Goal: Download file/media

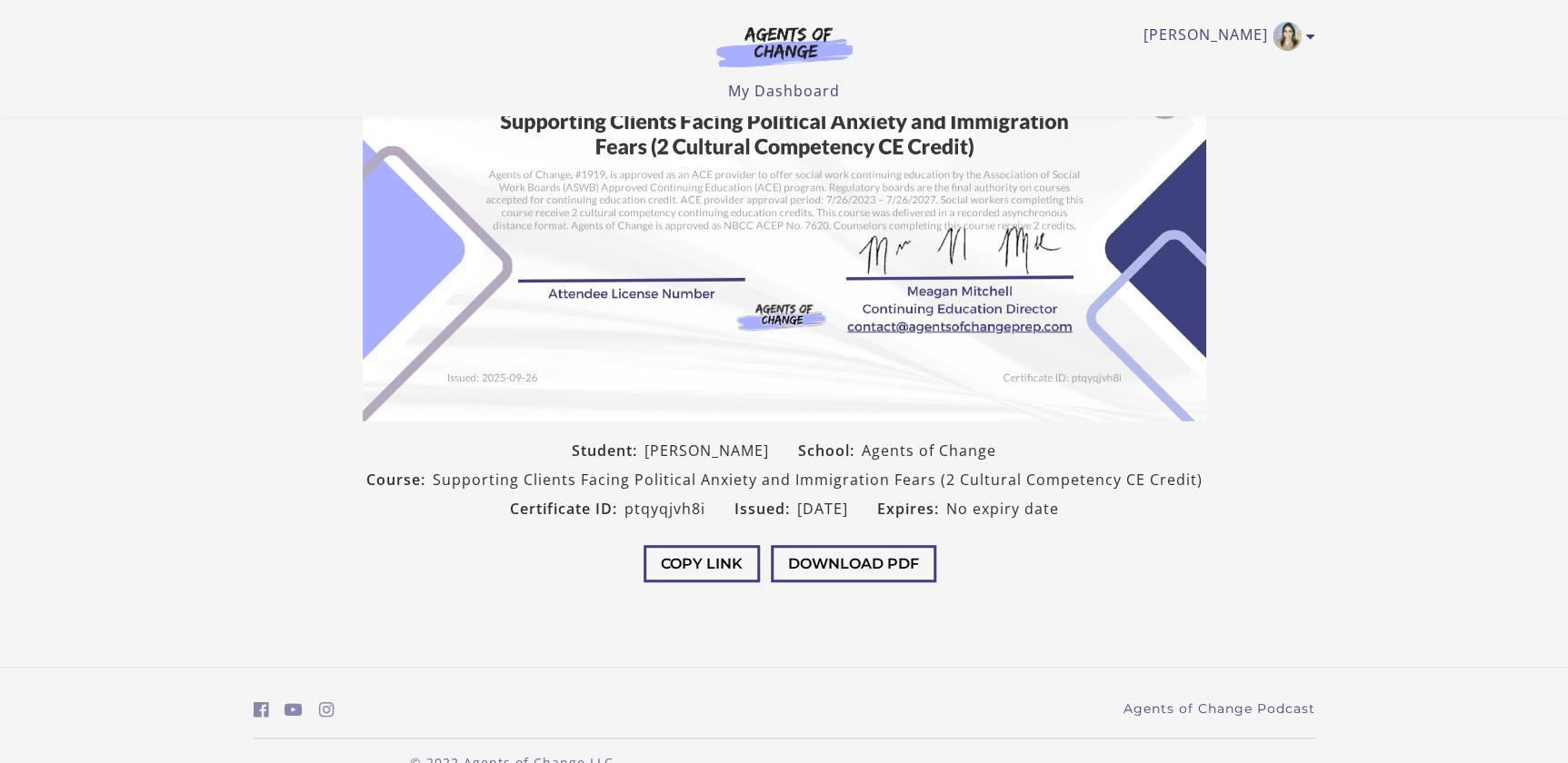
scroll to position [252, 0]
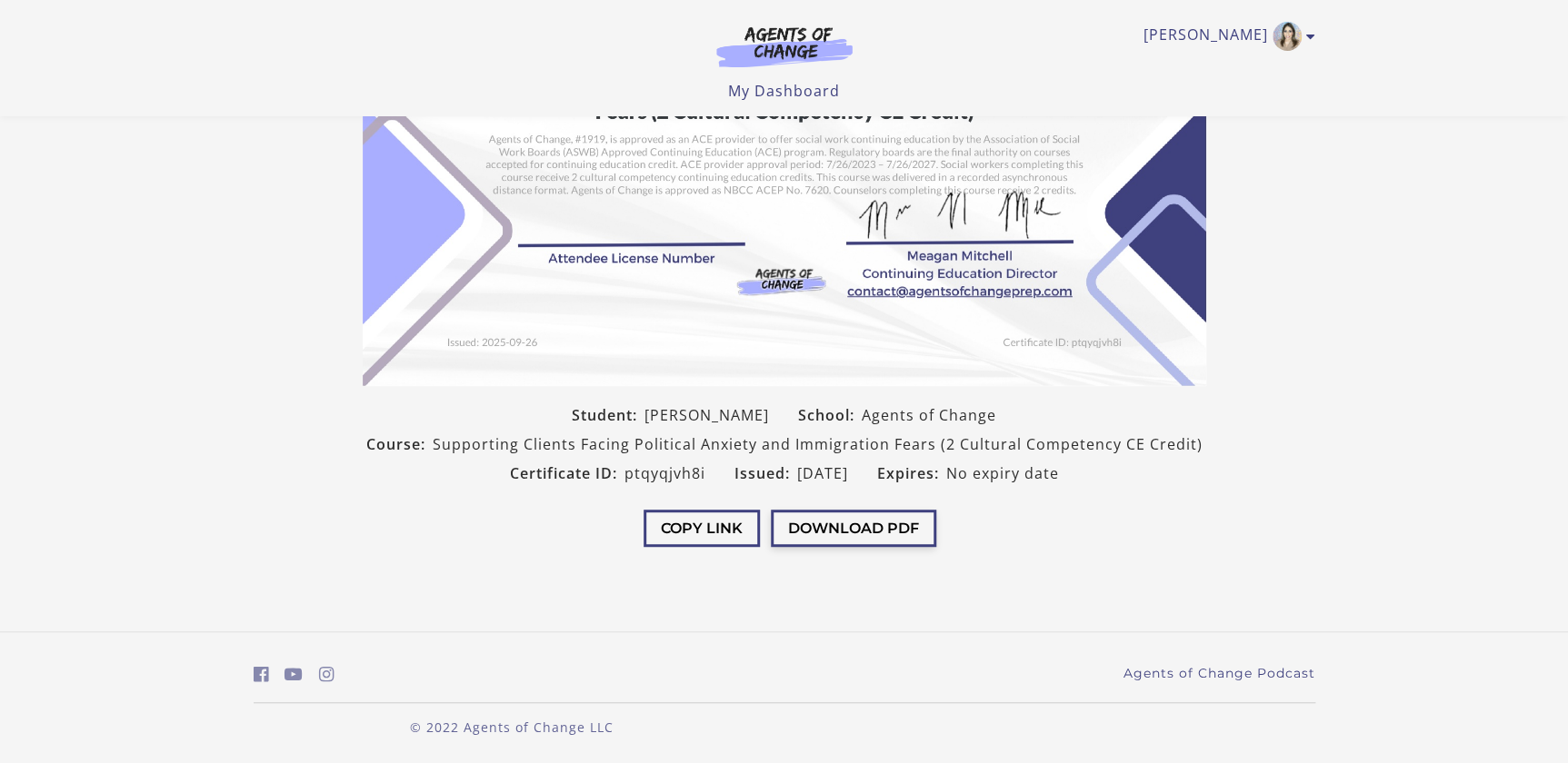
click at [878, 533] on button "Download PDF" at bounding box center [853, 528] width 165 height 38
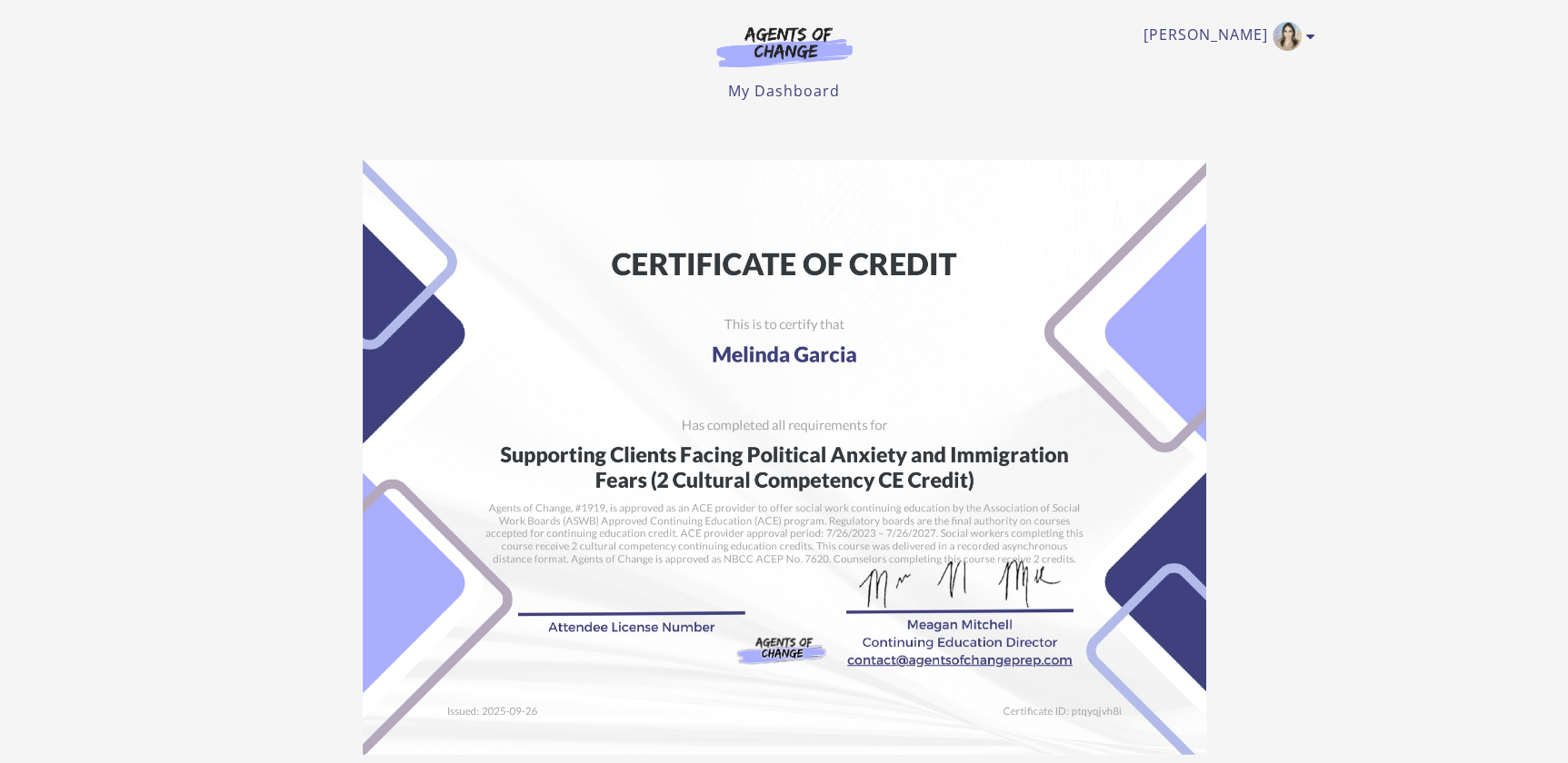
scroll to position [0, 0]
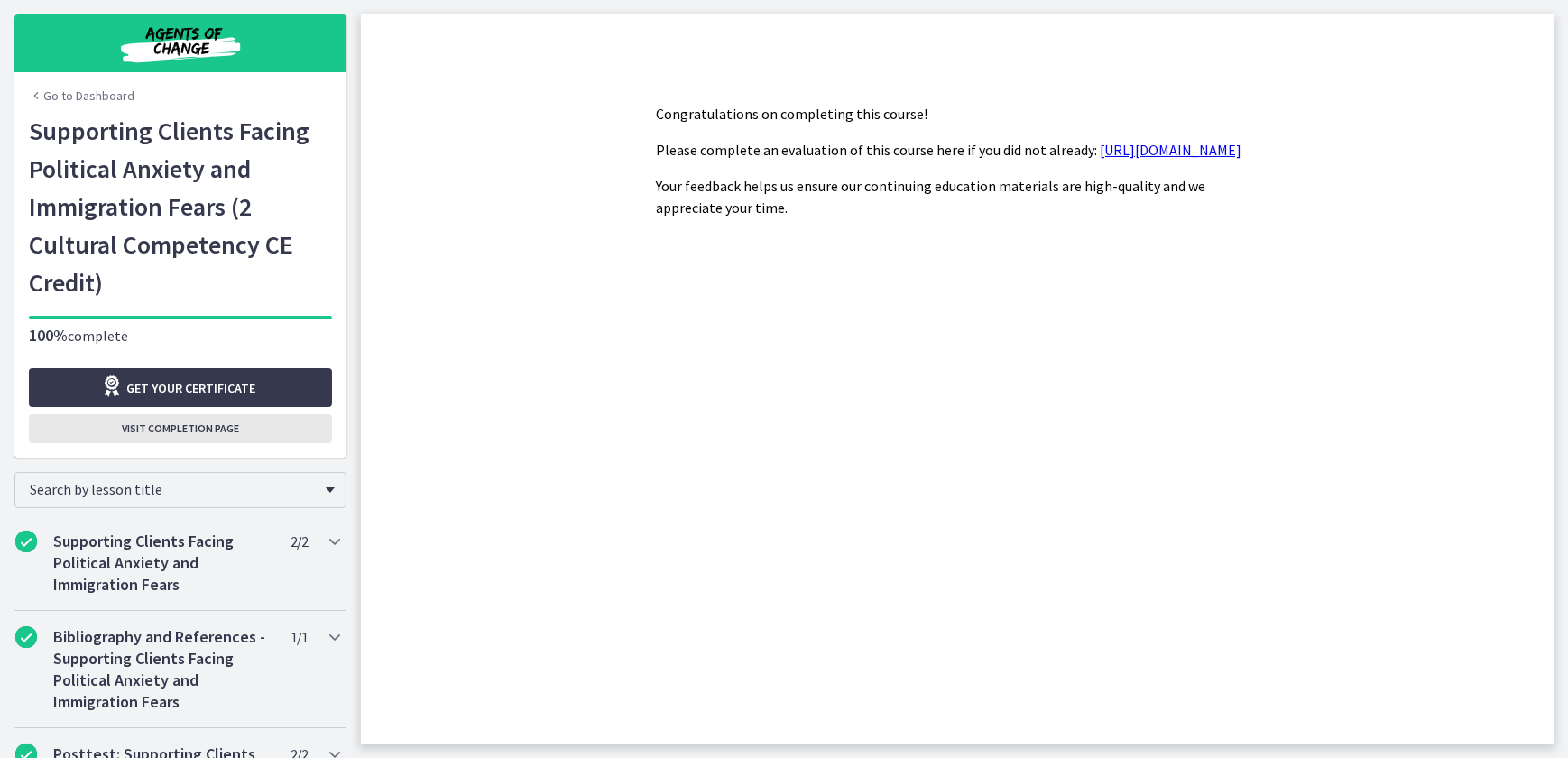
click at [207, 432] on span "Visit completion page" at bounding box center [181, 429] width 118 height 15
click at [216, 424] on span "Visit completion page" at bounding box center [181, 429] width 118 height 15
